Goal: Task Accomplishment & Management: Manage account settings

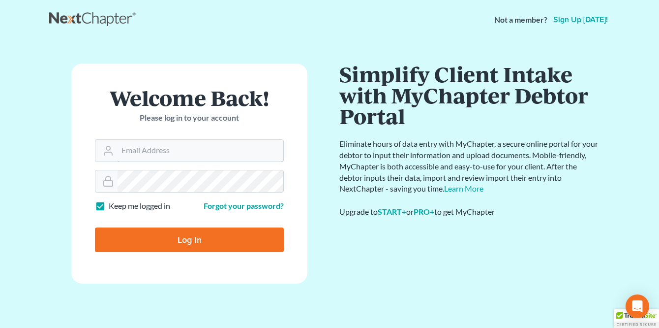
type input "[PERSON_NAME][EMAIL_ADDRESS][DOMAIN_NAME]"
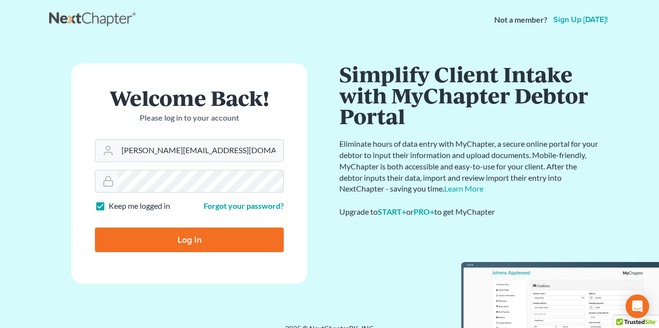
click at [181, 236] on input "Log In" at bounding box center [189, 239] width 189 height 25
type input "Thinking..."
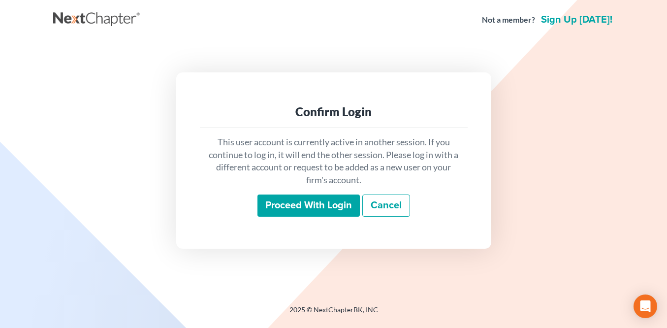
click at [328, 206] on input "Proceed with login" at bounding box center [308, 205] width 102 height 23
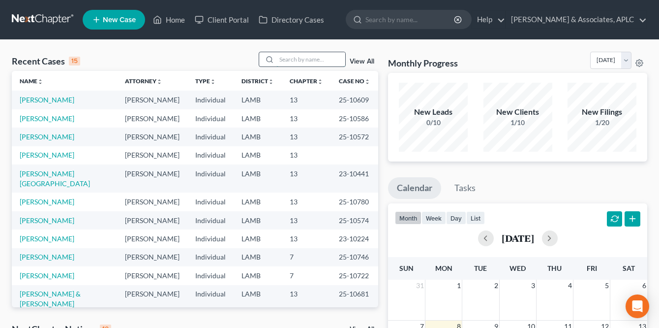
click at [282, 59] on input "search" at bounding box center [310, 59] width 69 height 14
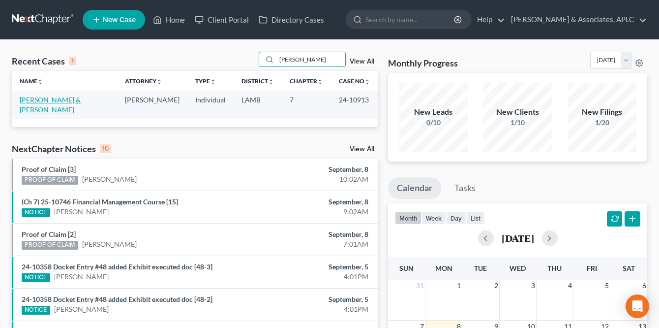
type input "lambert"
click at [60, 98] on link "Lambert, Chase & Strader, Whitney" at bounding box center [50, 104] width 61 height 18
select select "3"
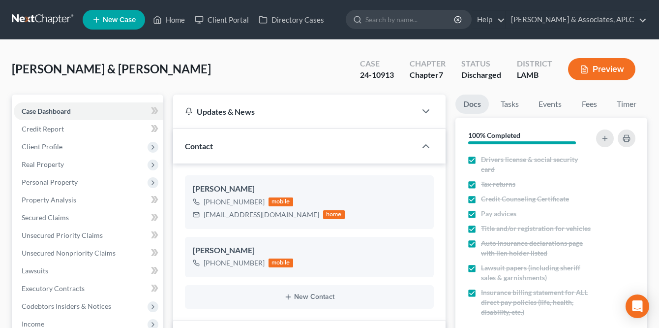
click at [24, 15] on link at bounding box center [43, 20] width 63 height 18
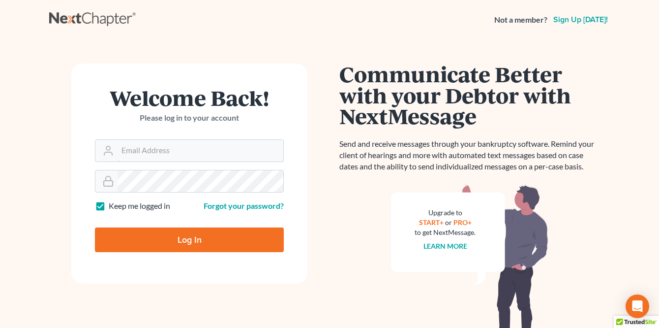
type input "[PERSON_NAME][EMAIL_ADDRESS][DOMAIN_NAME]"
click at [183, 234] on input "Log In" at bounding box center [189, 239] width 189 height 25
type input "Thinking..."
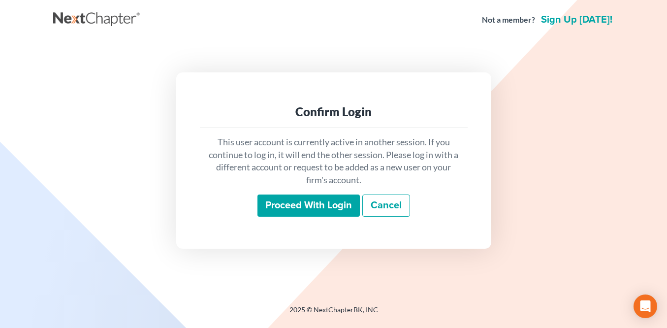
click at [321, 204] on input "Proceed with login" at bounding box center [308, 205] width 102 height 23
